Goal: Find contact information: Obtain details needed to contact an individual or organization

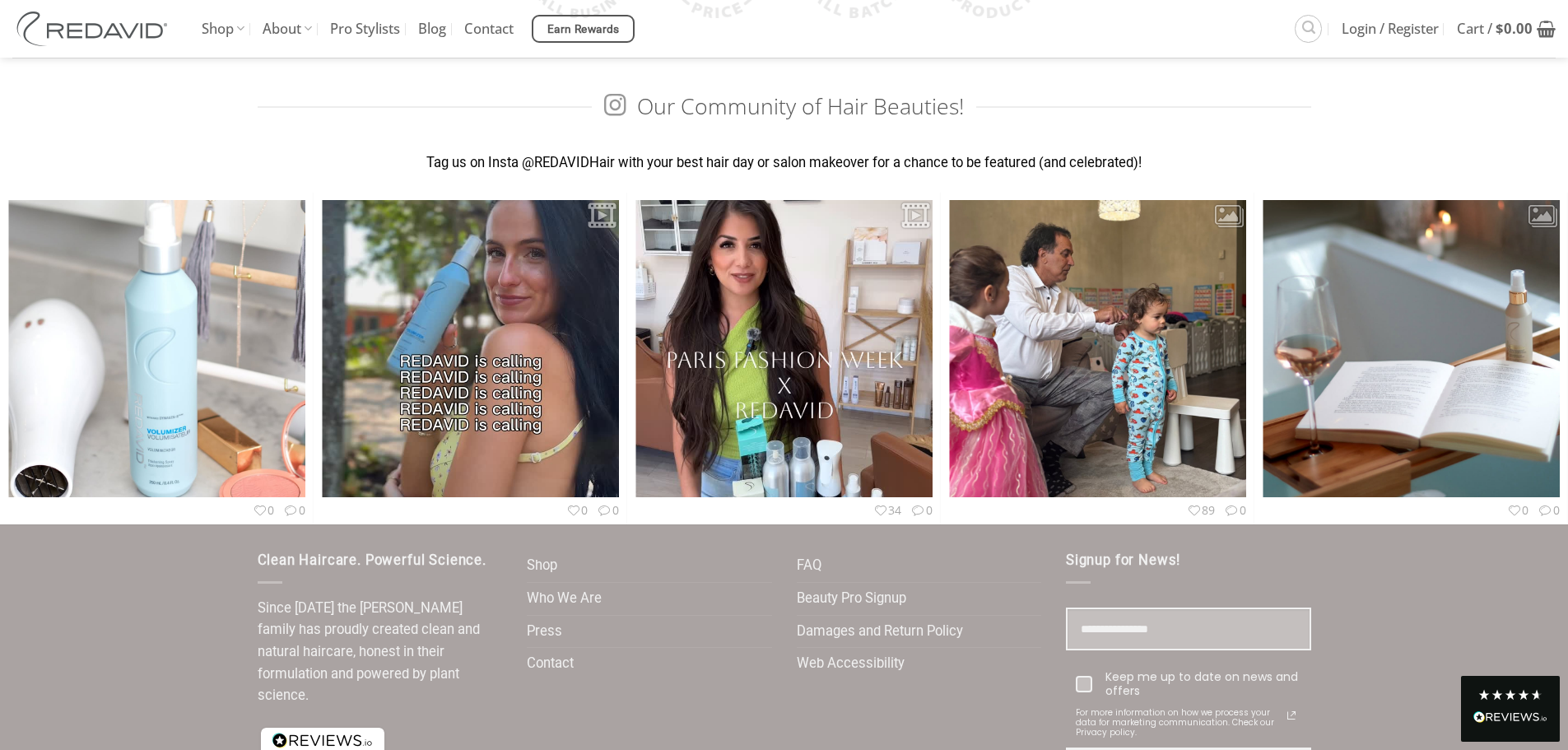
scroll to position [4894, 0]
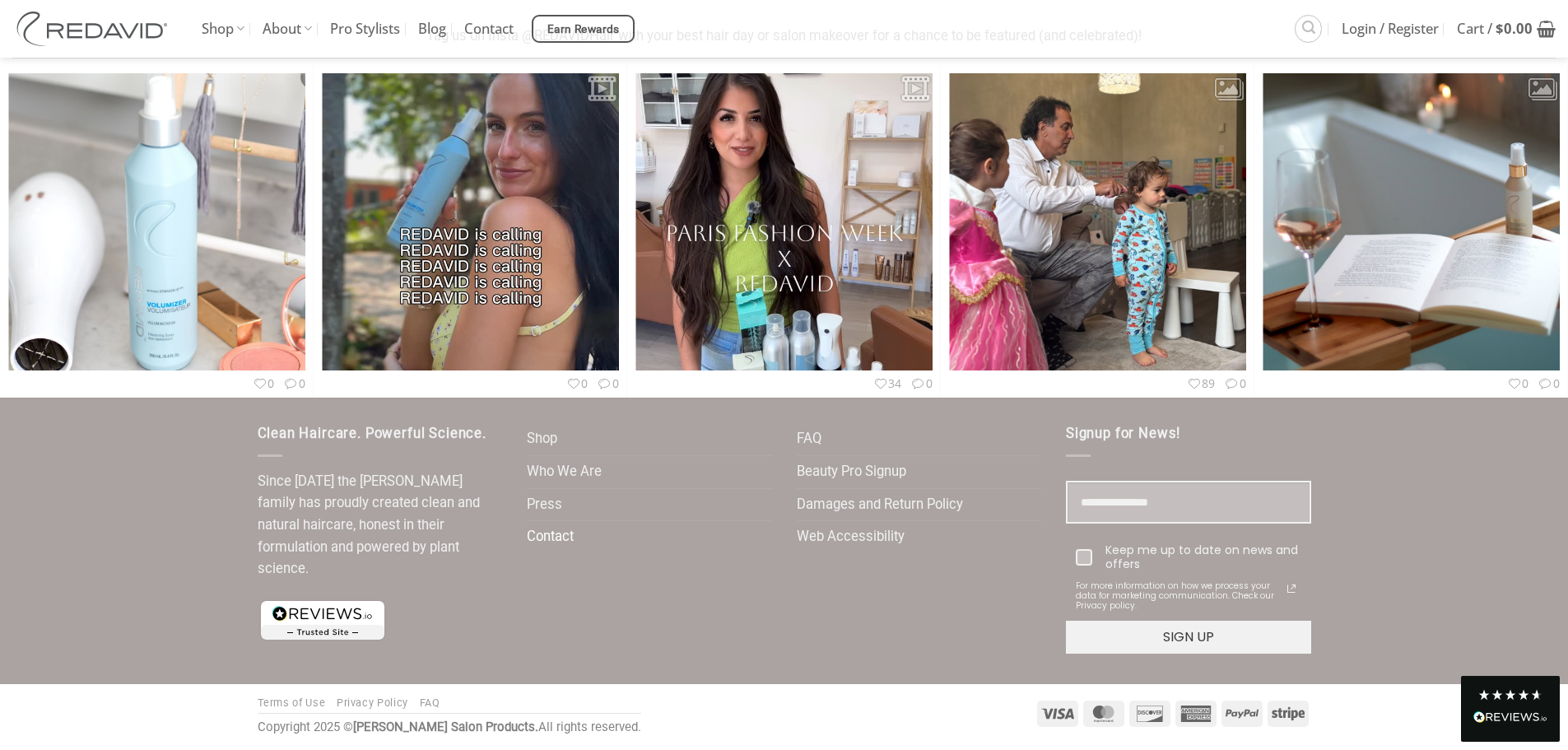
click at [548, 538] on link "Contact" at bounding box center [550, 537] width 47 height 32
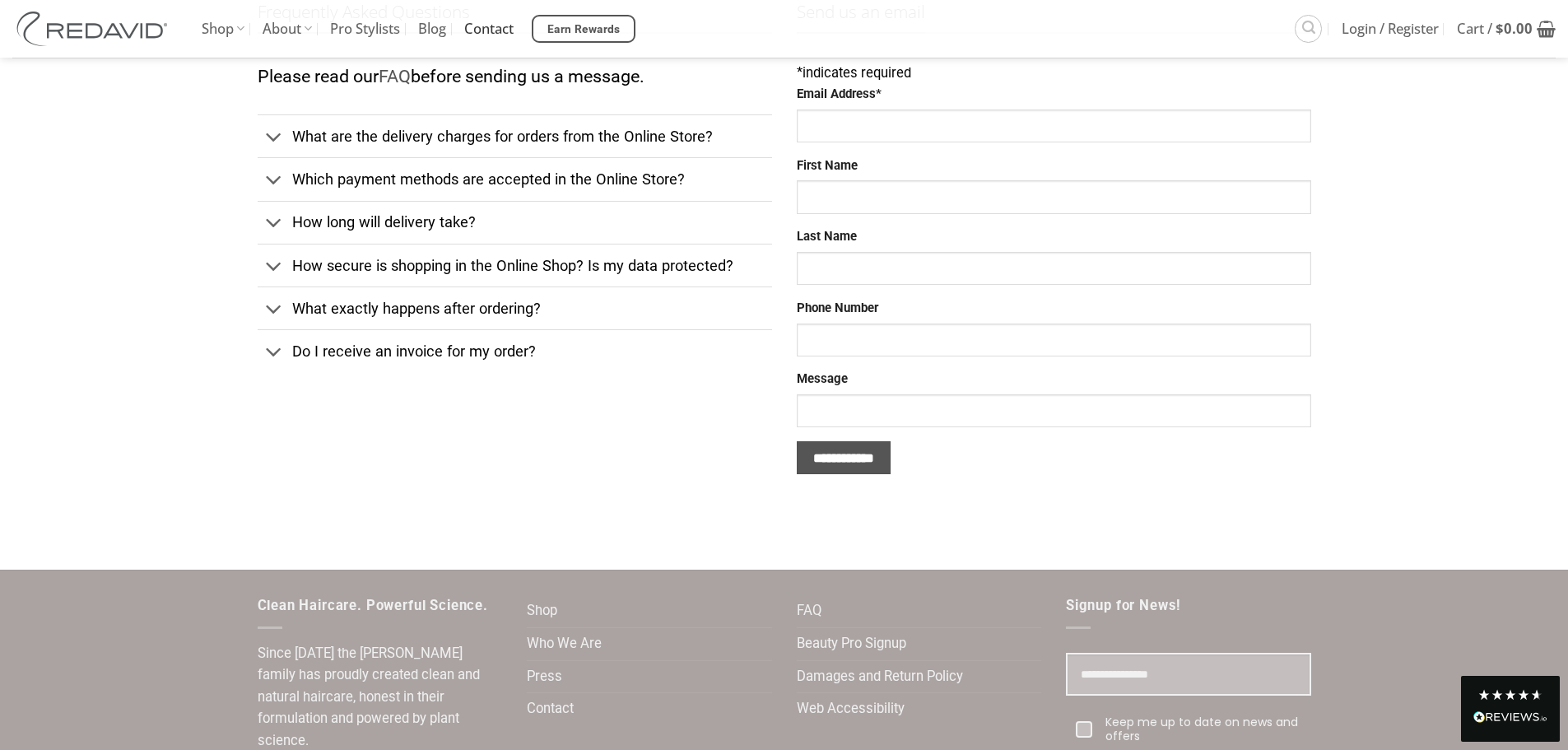
scroll to position [659, 0]
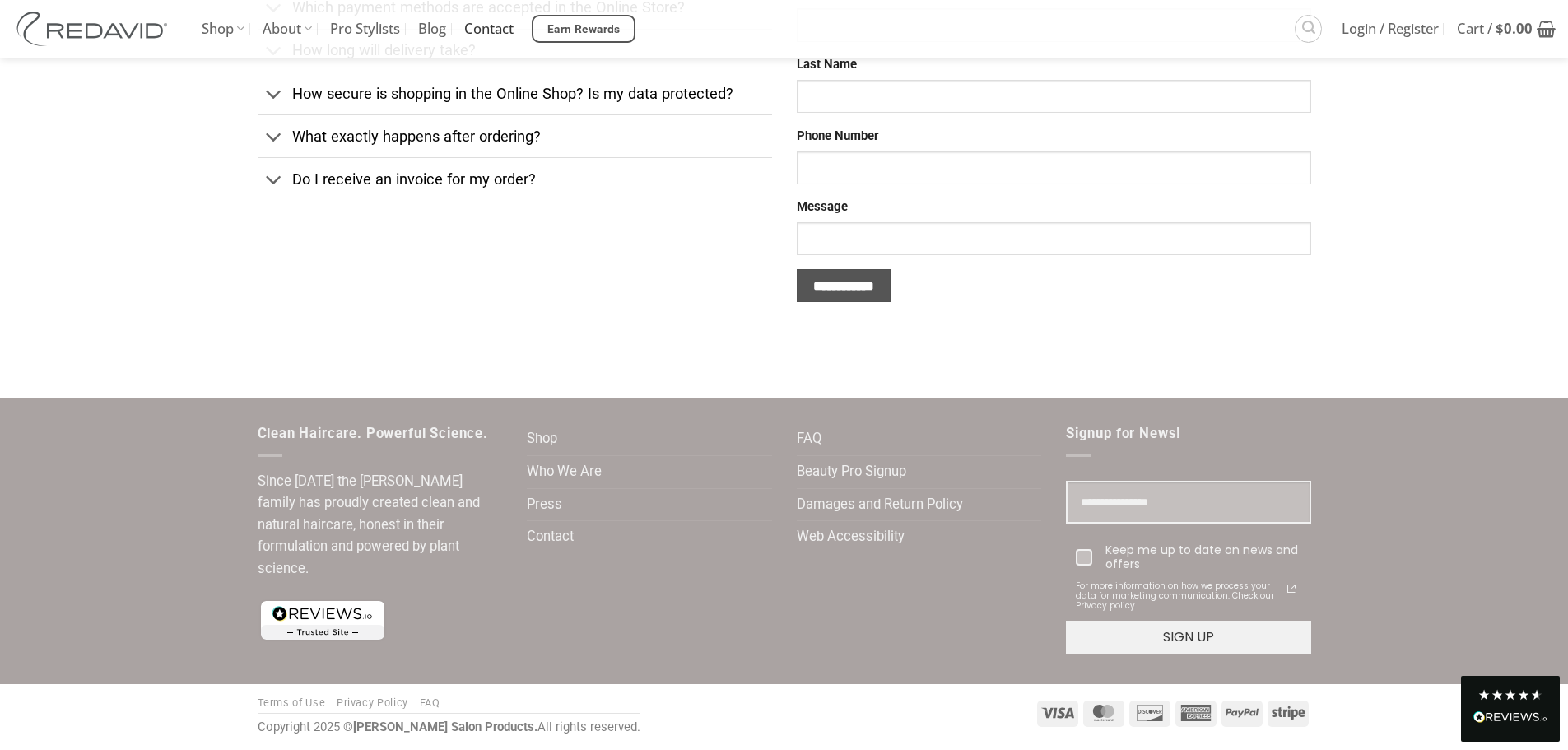
click at [491, 31] on link "Contact" at bounding box center [489, 29] width 50 height 58
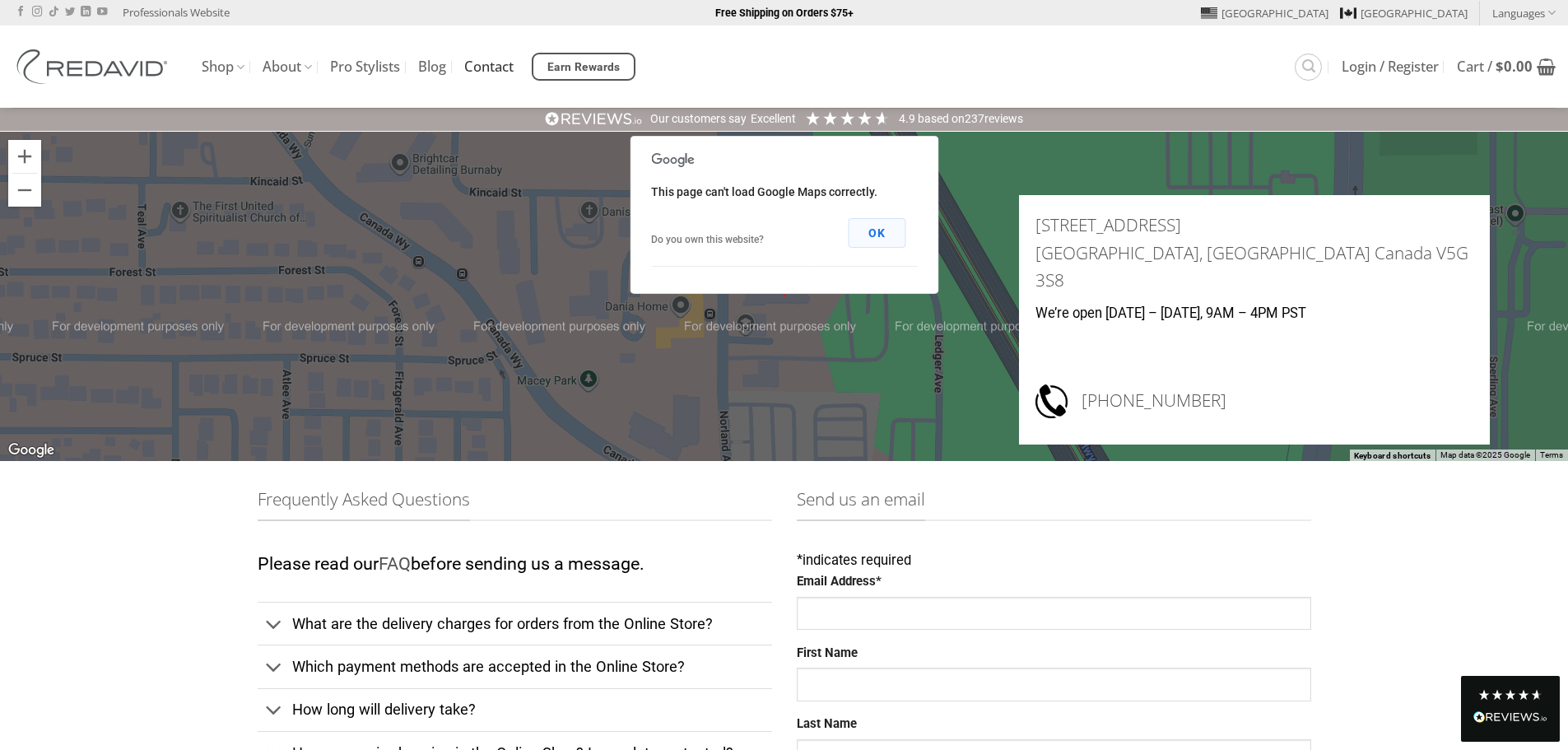
click at [878, 224] on button "OK" at bounding box center [877, 233] width 58 height 30
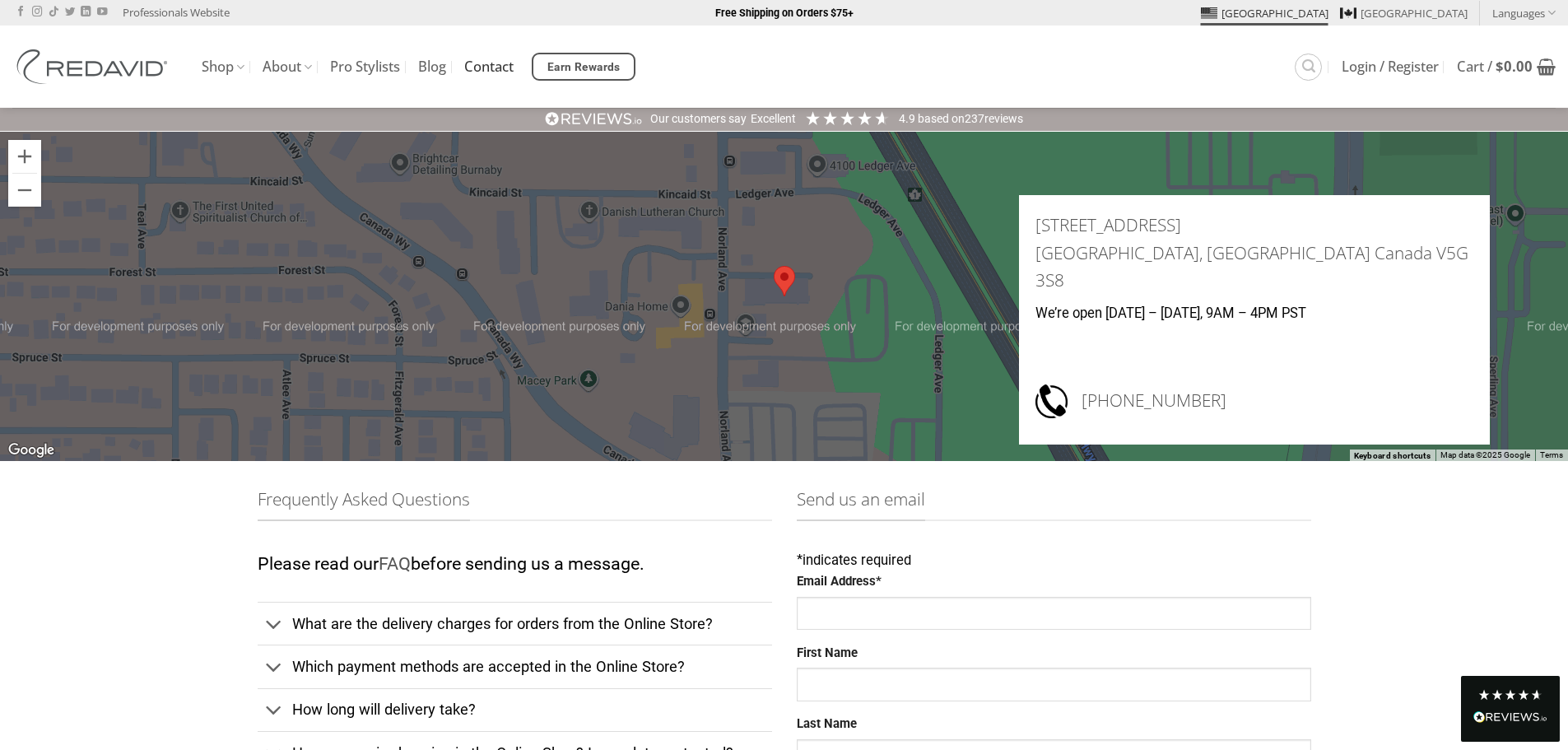
click at [1328, 19] on link "[GEOGRAPHIC_DATA]" at bounding box center [1265, 13] width 128 height 25
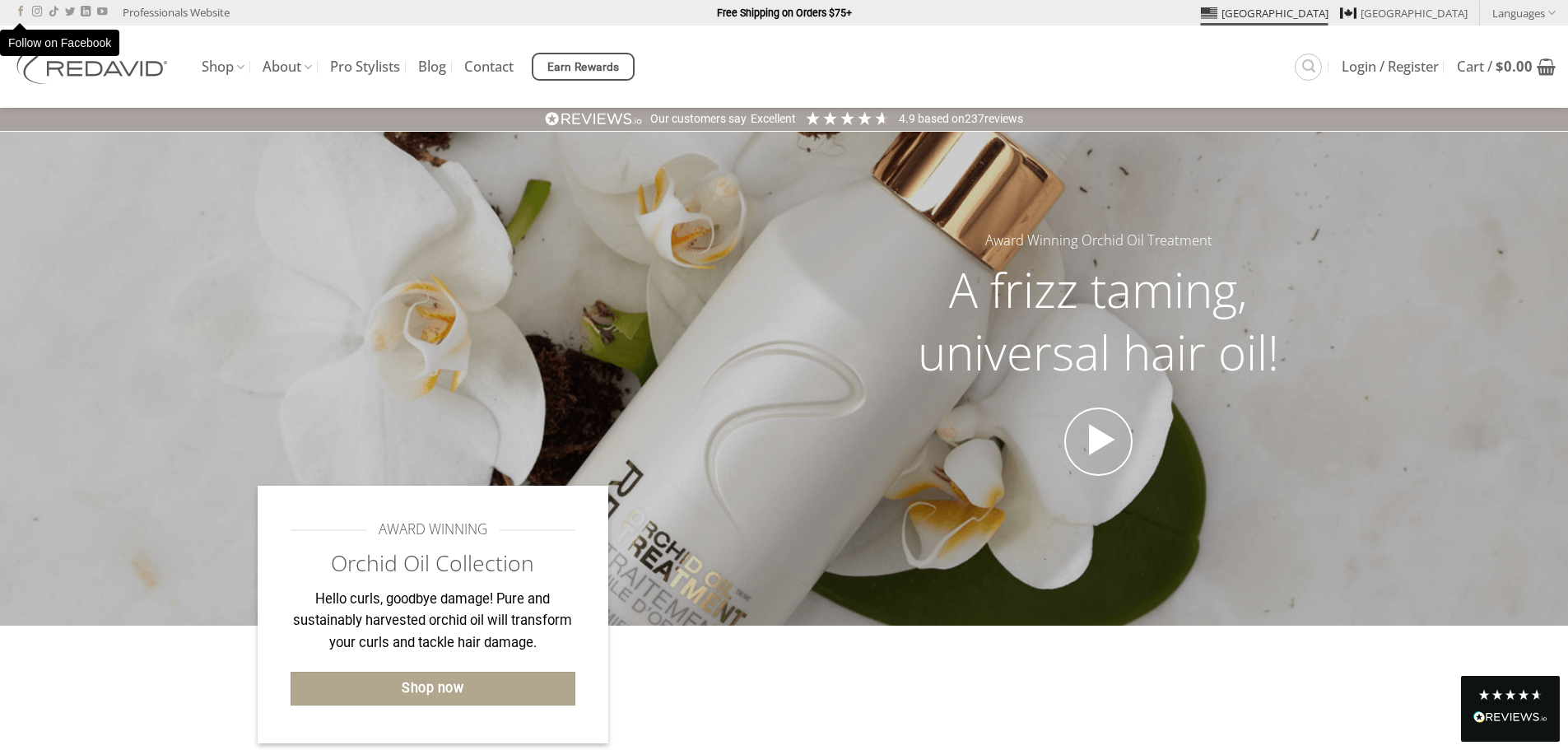
click at [24, 13] on icon "Follow on Facebook" at bounding box center [21, 12] width 10 height 12
